Goal: Navigation & Orientation: Find specific page/section

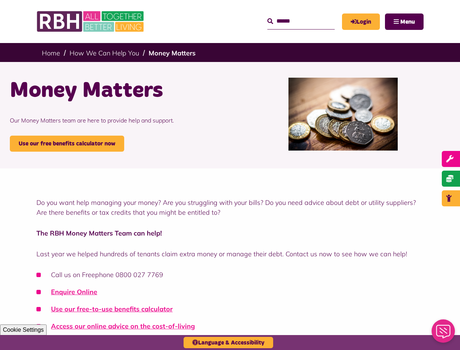
click at [230, 175] on div "Do you want help managing your money? Are you struggling with your bills? Do yo…" at bounding box center [230, 262] width 460 height 188
click at [294, 21] on input "Search" at bounding box center [300, 21] width 67 height 16
click at [404, 21] on span "Menu" at bounding box center [407, 22] width 15 height 6
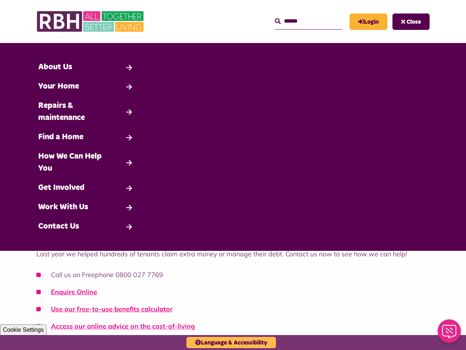
click at [228, 342] on button "Language & Accessibility" at bounding box center [232, 342] width 90 height 11
